Goal: Complete application form

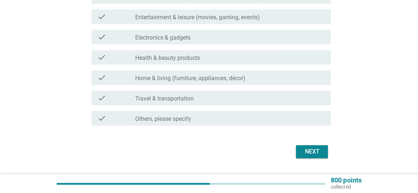
scroll to position [217, 0]
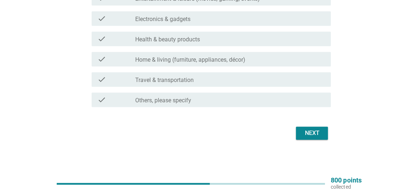
click at [319, 132] on div "Next" at bounding box center [312, 133] width 20 height 9
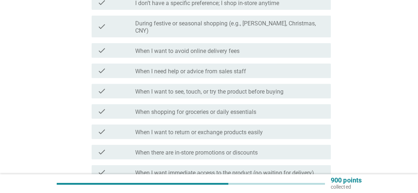
scroll to position [132, 0]
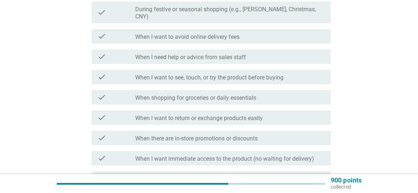
click at [188, 15] on div "check check_box_outline_blank During festive or seasonal shopping (e.g., [PERSO…" at bounding box center [212, 12] width 240 height 22
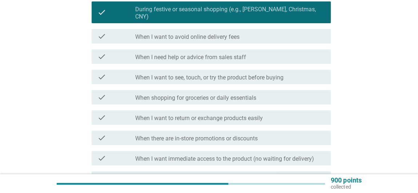
click at [167, 73] on div "check_box_outline_blank When I want to see, touch, or try the product before bu…" at bounding box center [230, 77] width 190 height 9
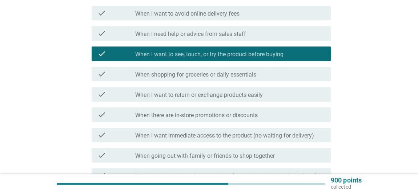
scroll to position [165, 0]
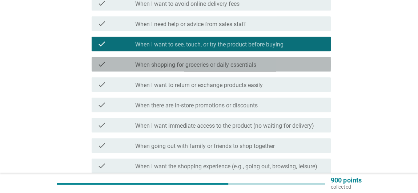
click at [173, 61] on label "When shopping for groceries or daily essentials" at bounding box center [195, 64] width 121 height 7
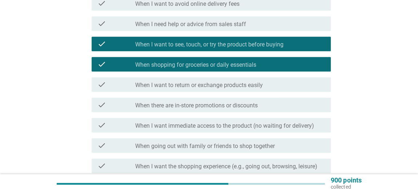
scroll to position [198, 0]
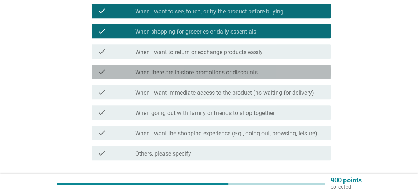
click at [168, 69] on label "When there are in-store promotions or discounts" at bounding box center [196, 72] width 123 height 7
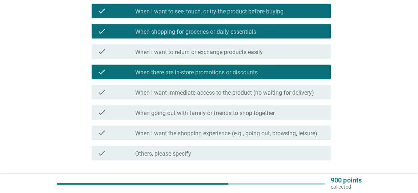
click at [154, 88] on div "check_box_outline_blank When I want immediate access to the product (no waiting…" at bounding box center [230, 92] width 190 height 9
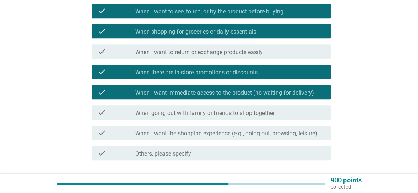
click at [169, 93] on div "check check_box_outline_blank When I want immediate access to the product (no w…" at bounding box center [209, 92] width 244 height 20
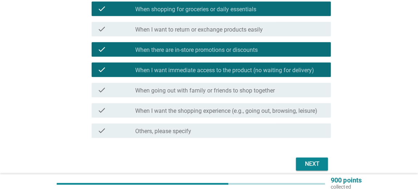
scroll to position [231, 0]
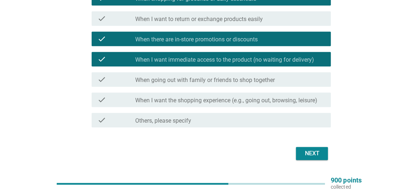
click at [161, 80] on div "check check_box_outline_blank When going out with family or friends to shop tog…" at bounding box center [209, 79] width 244 height 20
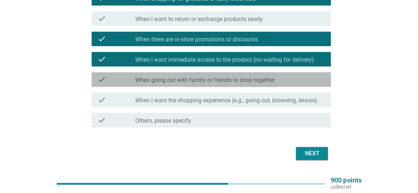
click at [160, 79] on div "check check_box_outline_blank When going out with family or friends to shop tog…" at bounding box center [212, 79] width 240 height 15
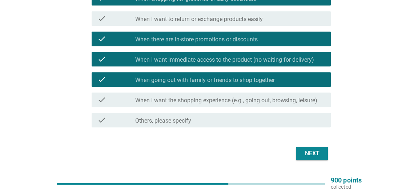
click at [204, 90] on div "check check_box_outline_blank When I want the shopping experience (e.g., going …" at bounding box center [209, 100] width 244 height 20
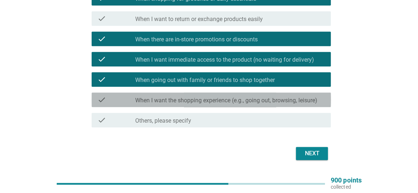
click at [205, 96] on div "check_box_outline_blank When I want the shopping experience (e.g., going out, b…" at bounding box center [230, 100] width 190 height 9
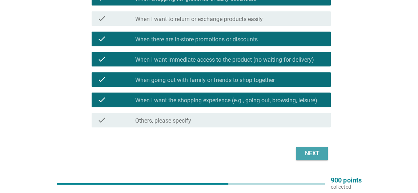
click at [304, 149] on div "Next" at bounding box center [312, 153] width 20 height 9
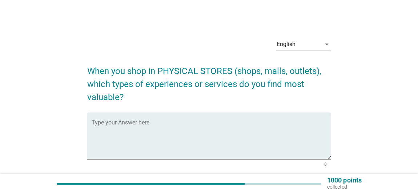
scroll to position [60, 0]
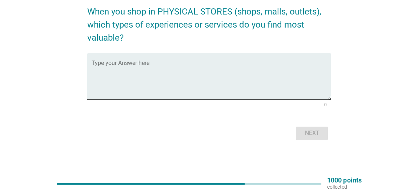
click at [181, 84] on textarea "Type your Answer here" at bounding box center [212, 81] width 240 height 38
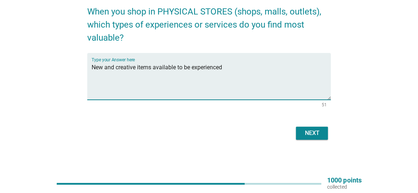
type textarea "New and creative items available to be experienced"
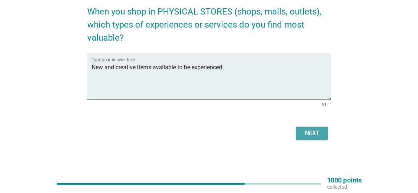
click at [312, 132] on div "Next" at bounding box center [312, 133] width 20 height 9
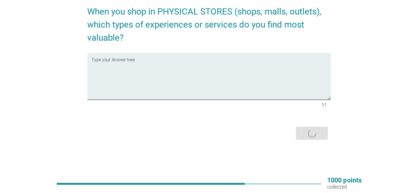
scroll to position [0, 0]
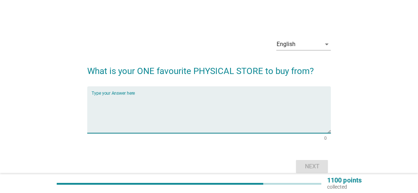
click at [127, 116] on textarea "Type your Answer here" at bounding box center [212, 114] width 240 height 38
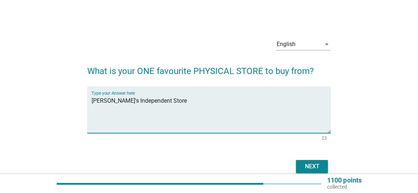
type textarea "[PERSON_NAME]'s Independent Store"
click at [303, 161] on button "Next" at bounding box center [312, 166] width 32 height 13
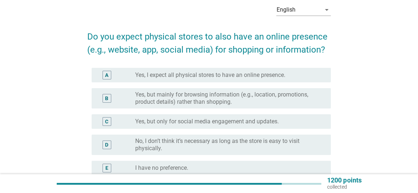
scroll to position [66, 0]
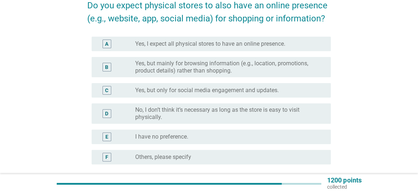
click at [213, 75] on div "B radio_button_unchecked Yes, but mainly for browsing information (e.g., locati…" at bounding box center [212, 67] width 240 height 20
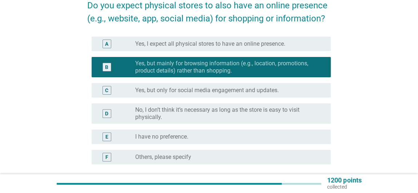
scroll to position [132, 0]
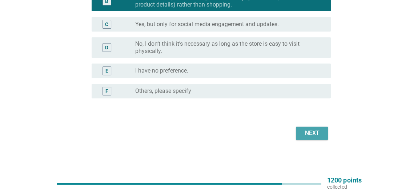
click at [299, 127] on button "Next" at bounding box center [312, 133] width 32 height 13
